Goal: Task Accomplishment & Management: Manage account settings

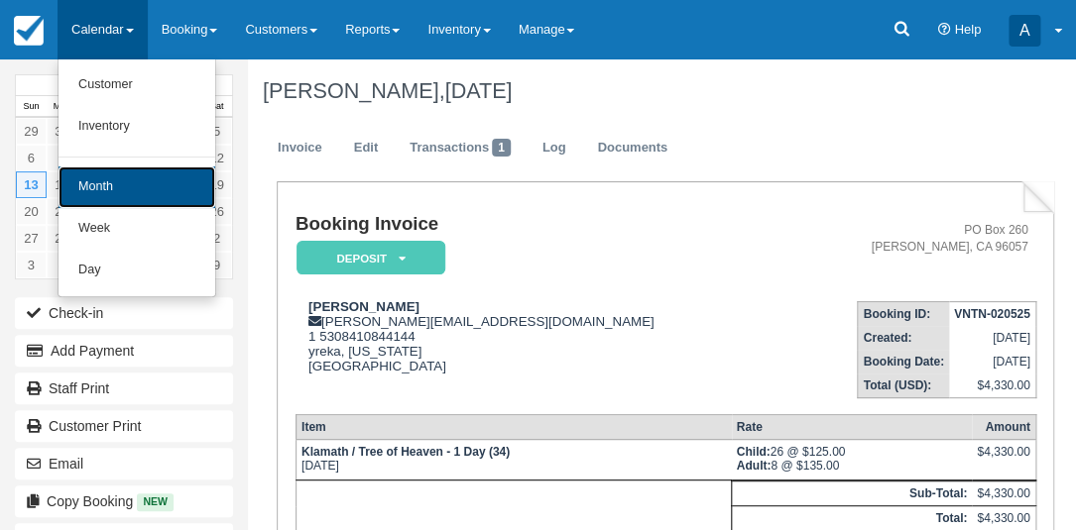
drag, startPoint x: 0, startPoint y: 0, endPoint x: 117, endPoint y: 174, distance: 210.1
click at [117, 174] on link "Month" at bounding box center [136, 188] width 157 height 42
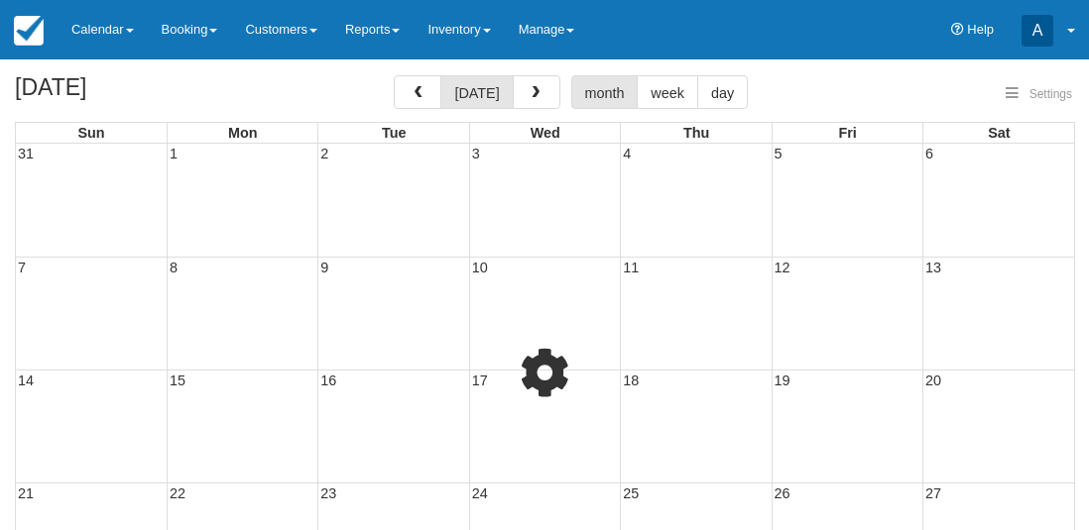
select select
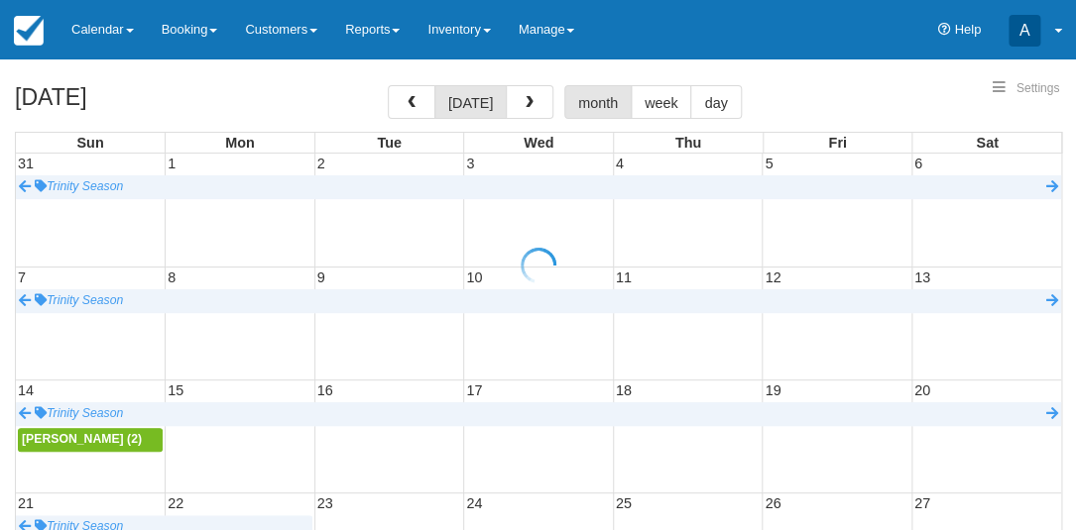
select select
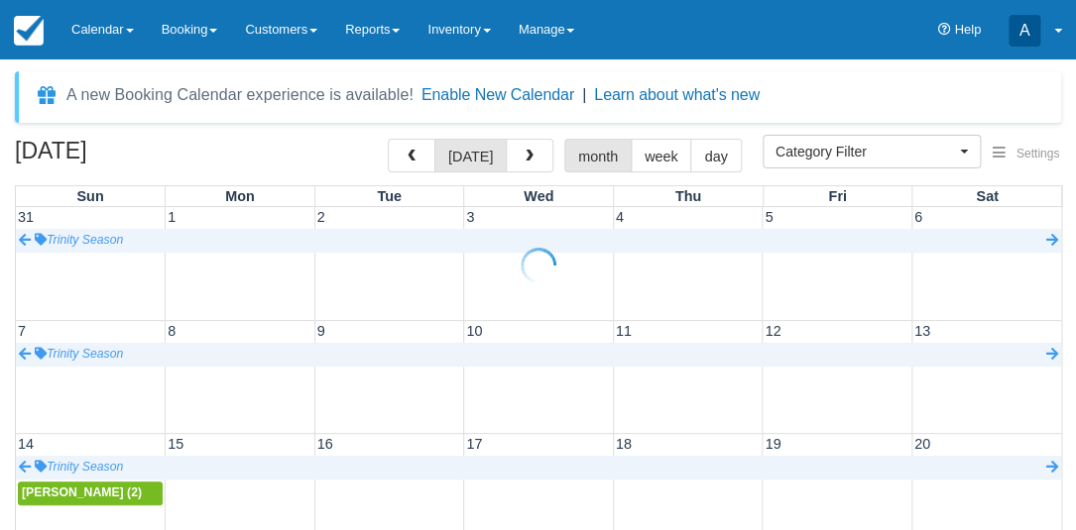
click at [522, 99] on div at bounding box center [538, 265] width 1076 height 530
click at [529, 157] on span "button" at bounding box center [529, 157] width 14 height 14
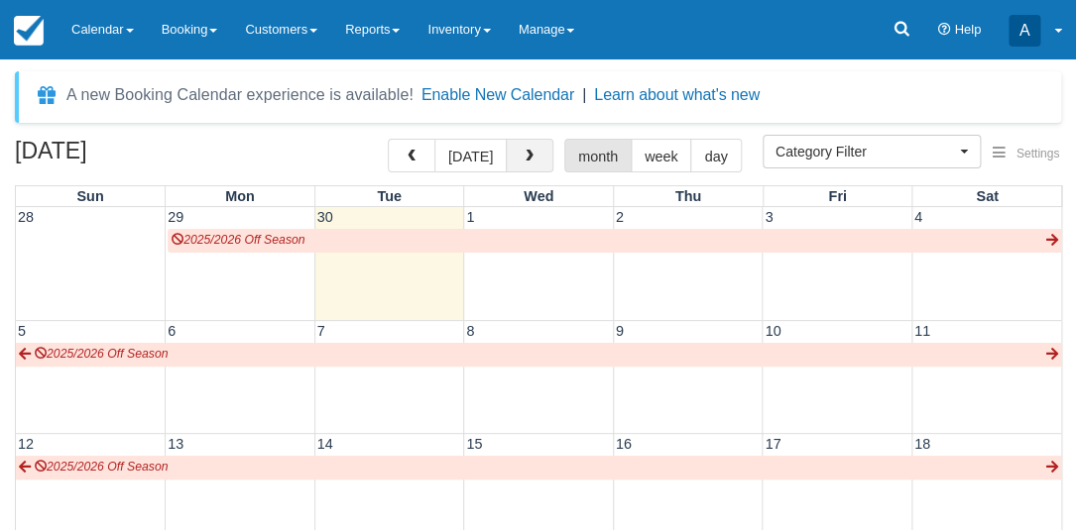
click at [529, 157] on span "button" at bounding box center [529, 157] width 14 height 14
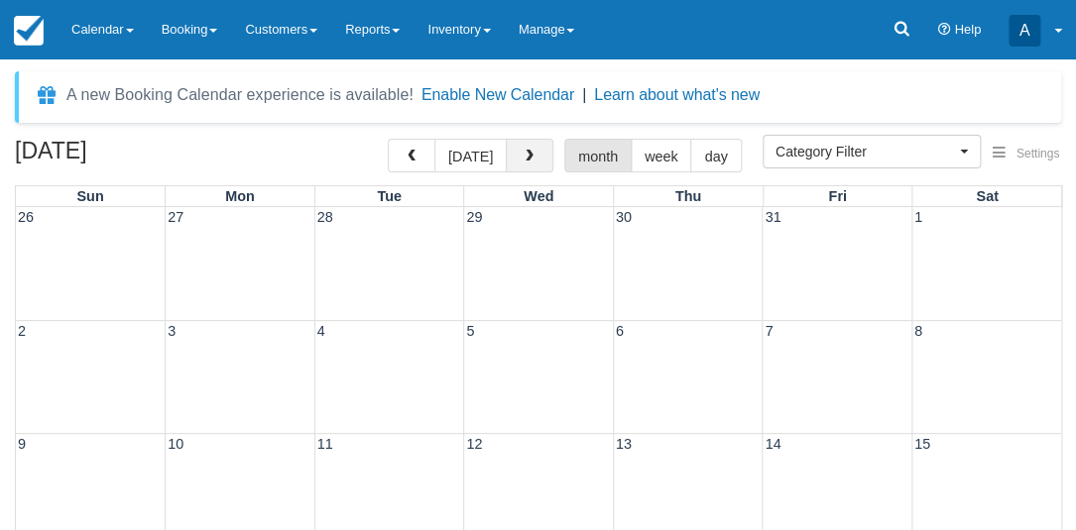
click at [529, 157] on span "button" at bounding box center [529, 157] width 14 height 14
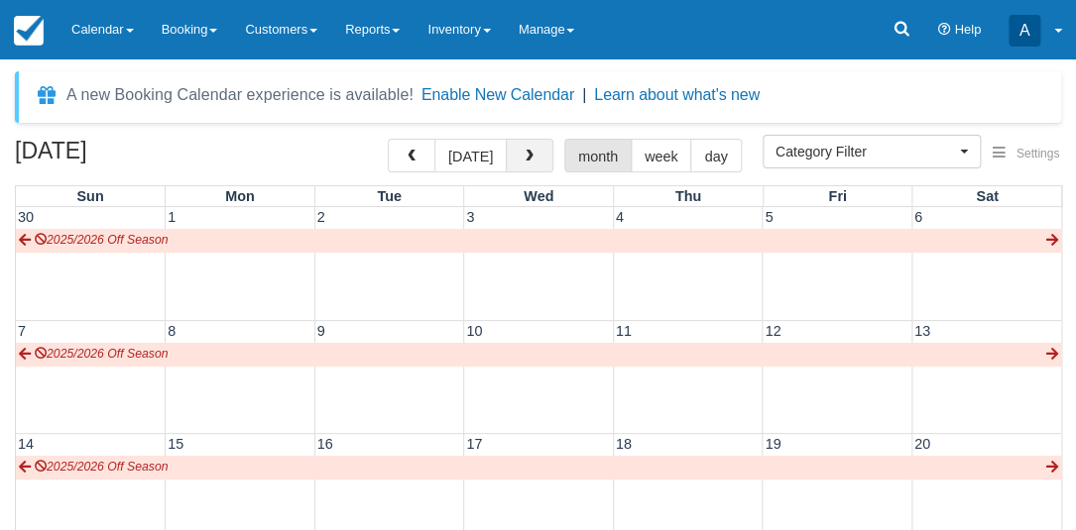
click at [529, 157] on span "button" at bounding box center [529, 157] width 14 height 14
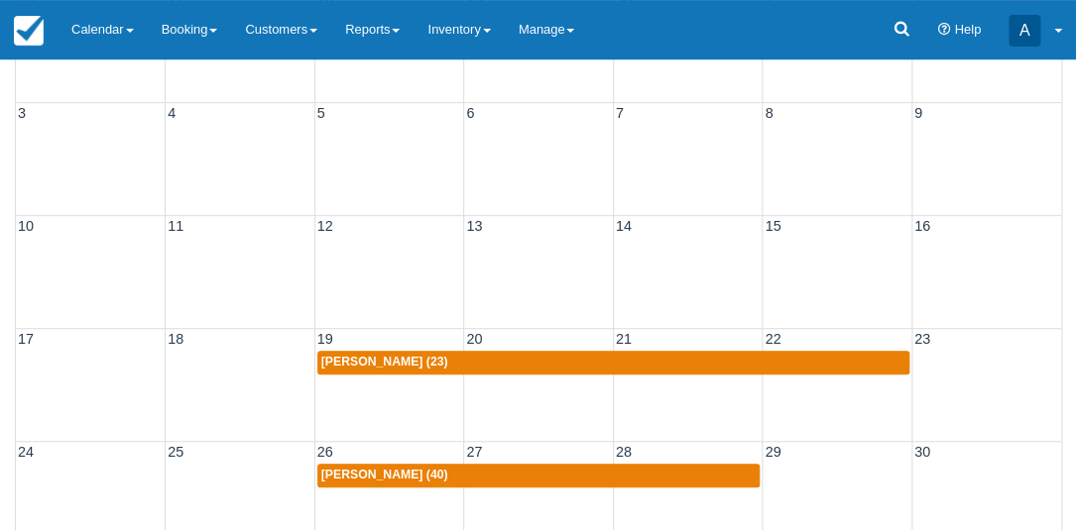
scroll to position [224, 0]
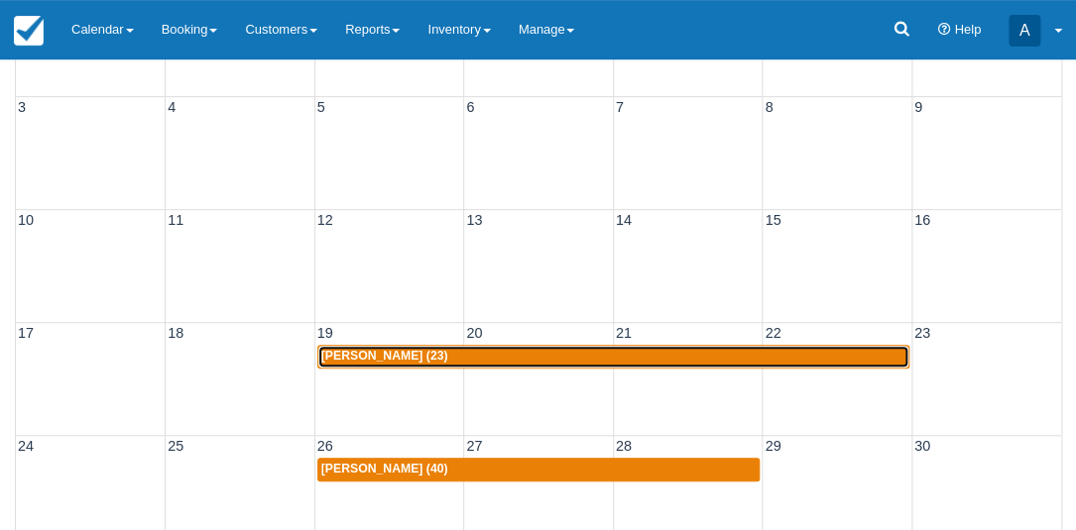
click at [496, 353] on div "Stacy Hubbard (23)" at bounding box center [613, 357] width 584 height 16
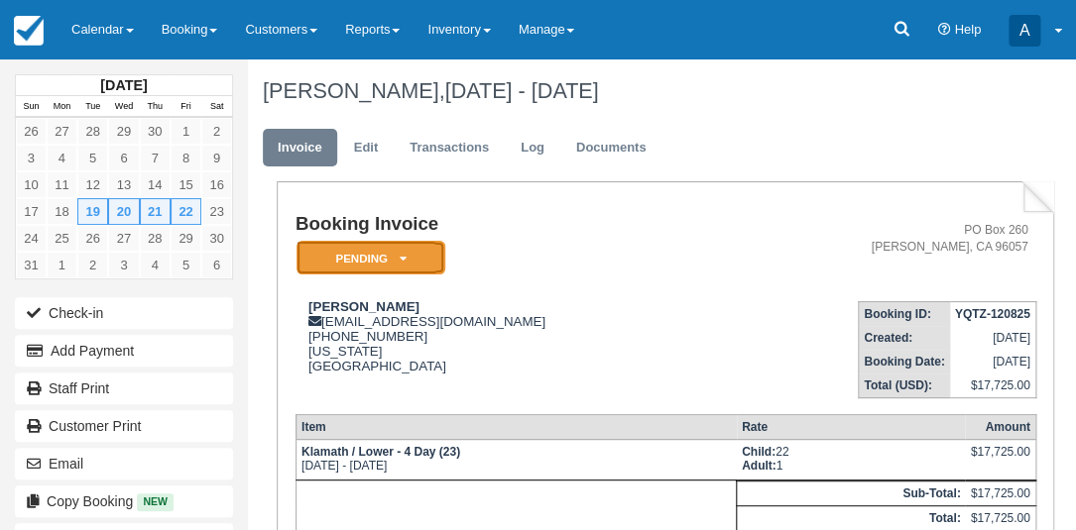
click at [377, 257] on em "Pending" at bounding box center [370, 258] width 149 height 35
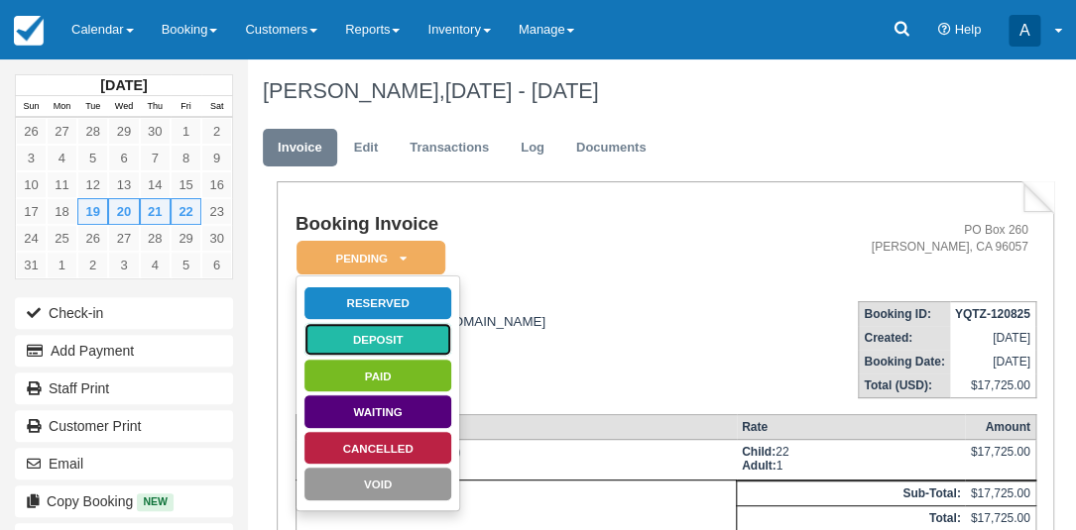
click at [385, 336] on link "Deposit" at bounding box center [377, 339] width 149 height 35
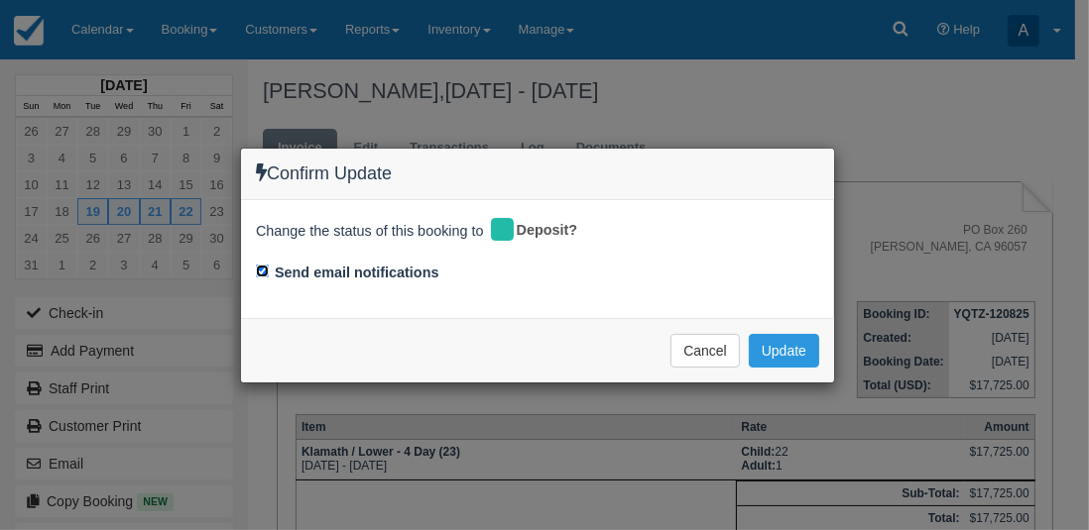
click at [261, 268] on input "Send email notifications" at bounding box center [262, 271] width 13 height 13
checkbox input "false"
click at [789, 353] on button "Update" at bounding box center [784, 351] width 70 height 34
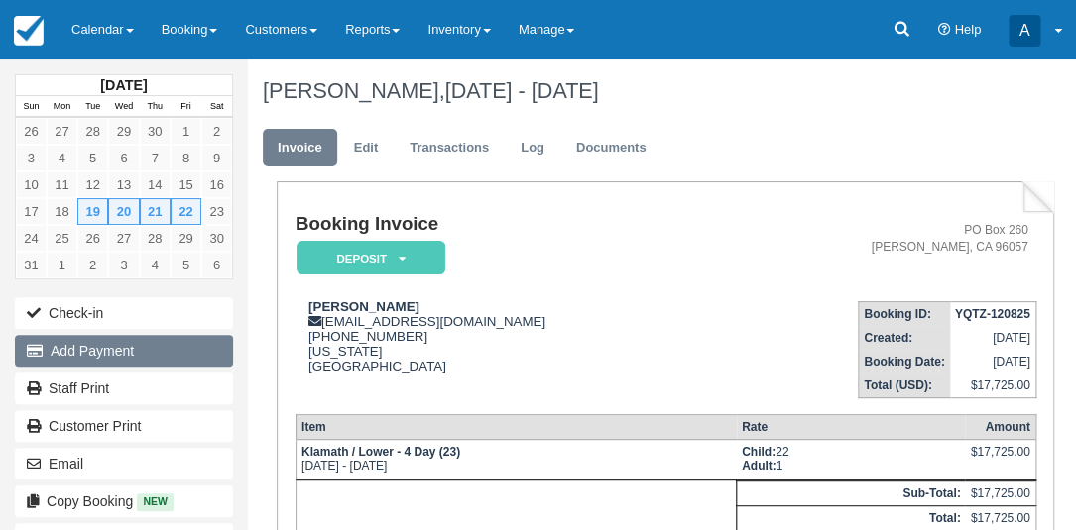
click at [118, 346] on button "Add Payment" at bounding box center [124, 351] width 218 height 32
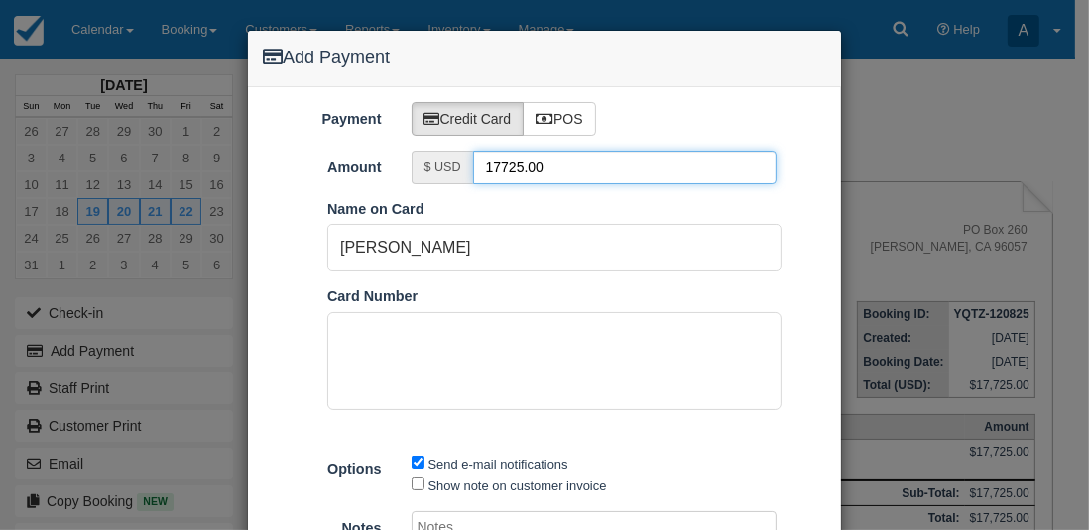
click at [549, 168] on input "17725.00" at bounding box center [625, 168] width 304 height 34
type input "2300"
click at [717, 90] on div "Payment Credit Card POS Amount $ USD 2300 Pay in Square App Name on Card Stacy …" at bounding box center [544, 355] width 593 height 537
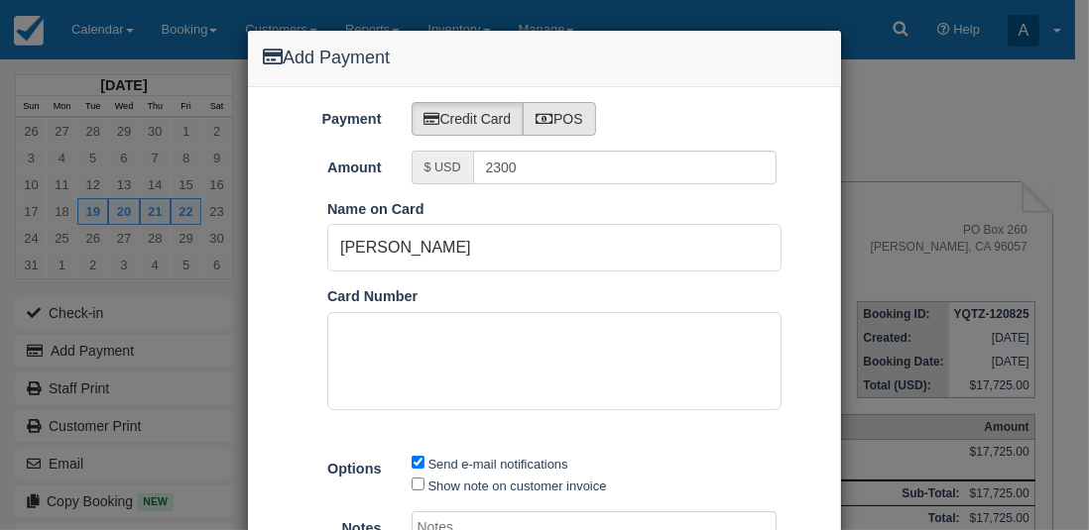
click at [569, 121] on label "POS" at bounding box center [558, 119] width 73 height 34
radio input "true"
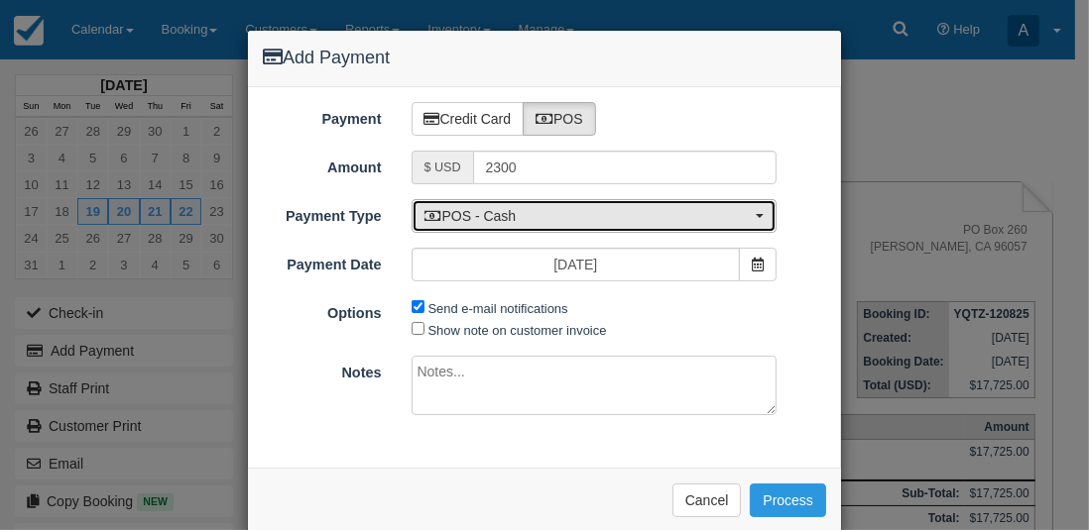
click at [521, 220] on span "POS - Cash" at bounding box center [587, 216] width 327 height 20
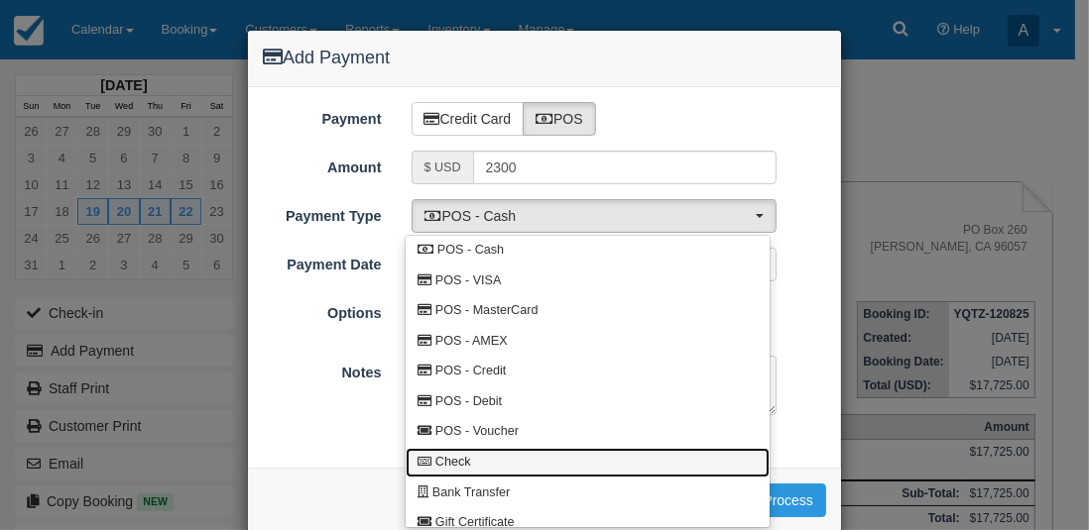
click at [475, 462] on link "Check" at bounding box center [588, 463] width 364 height 31
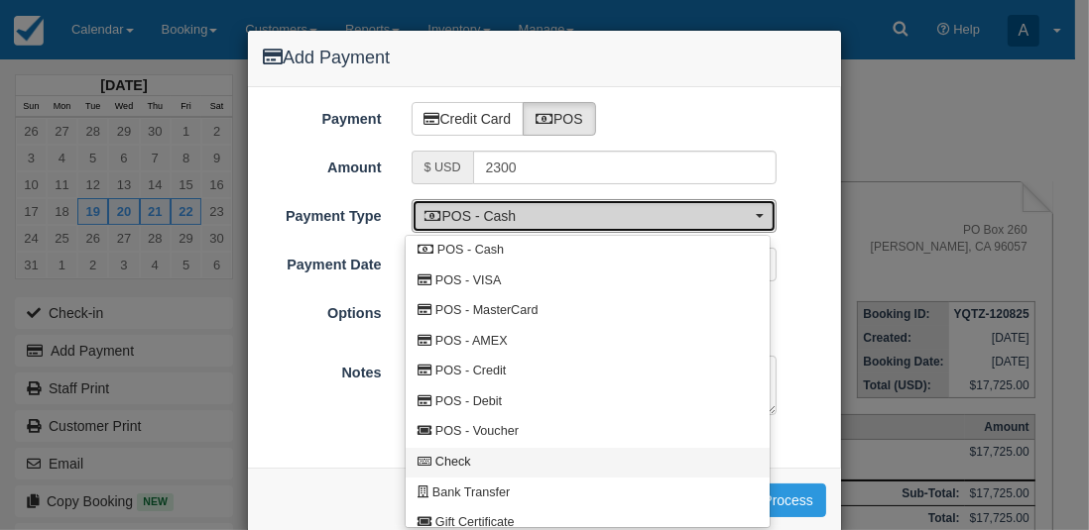
select select "CHEQUE"
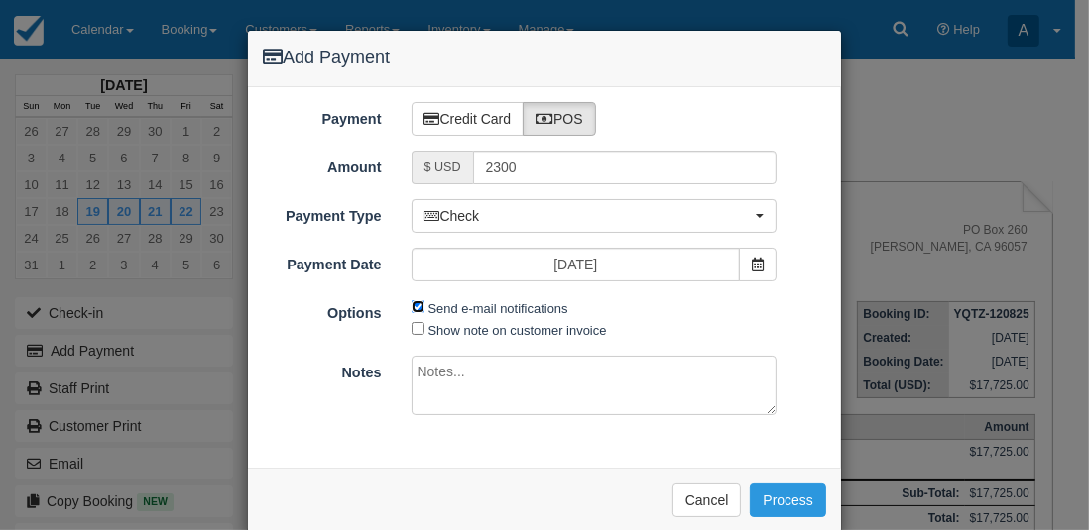
click at [411, 307] on input "Send e-mail notifications" at bounding box center [417, 306] width 13 height 13
checkbox input "false"
click at [781, 507] on button "Process" at bounding box center [788, 501] width 76 height 34
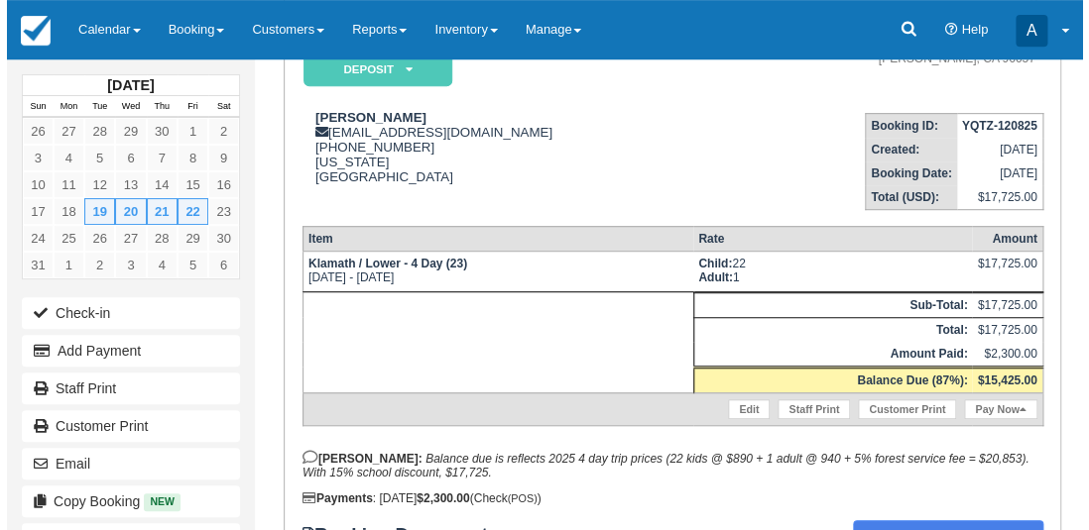
scroll to position [264, 0]
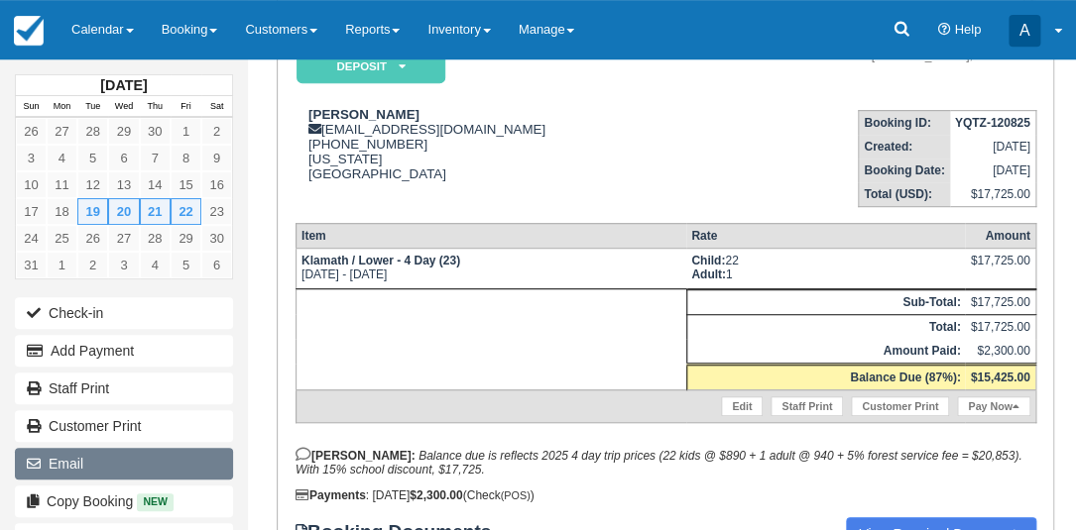
click at [64, 463] on button "Email" at bounding box center [124, 464] width 218 height 32
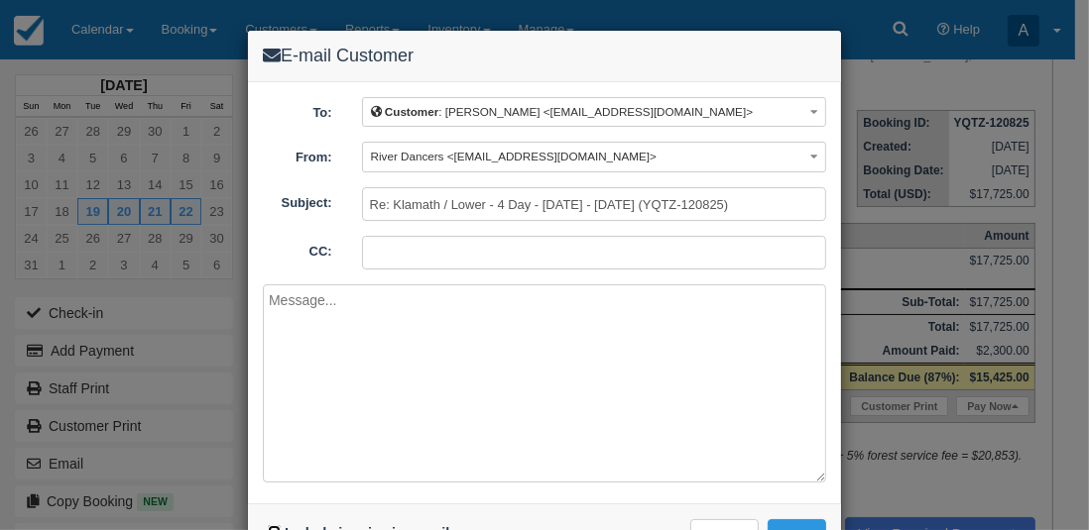
click at [268, 525] on input "Include invoice in e-mail" at bounding box center [274, 531] width 13 height 13
checkbox input "true"
click at [357, 321] on textarea at bounding box center [544, 384] width 563 height 198
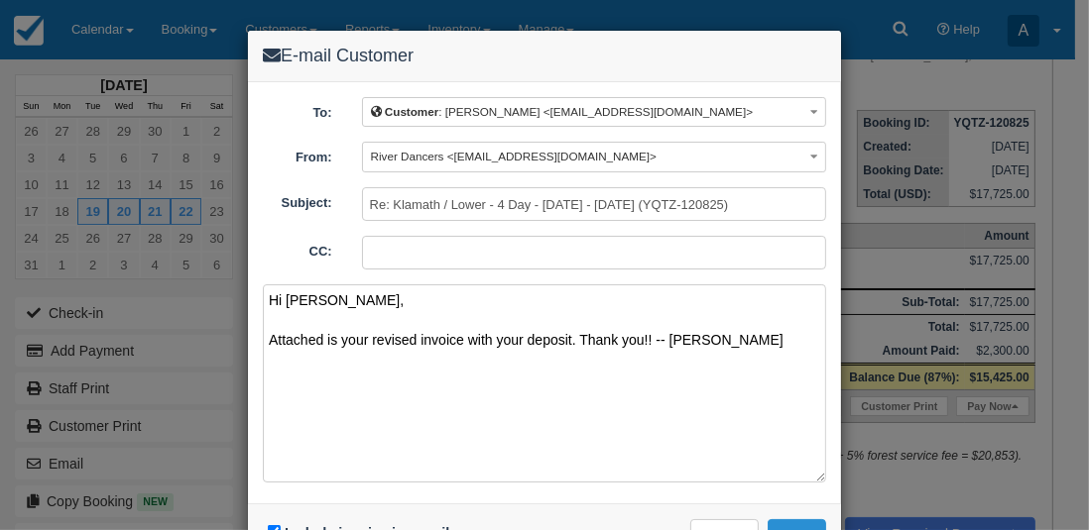
type textarea "Hi Stacy, Attached is your revised invoice with your deposit. Thank you!! -- Aa…"
click at [794, 520] on button "Send" at bounding box center [796, 537] width 58 height 34
